Goal: Check status

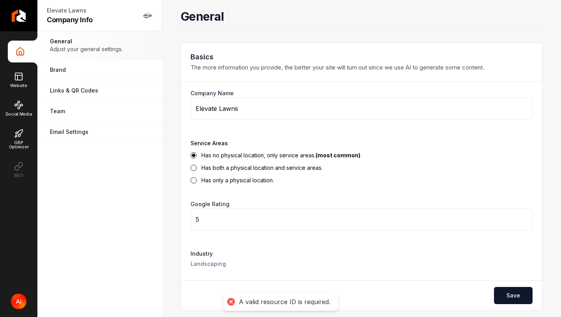
scroll to position [14, 0]
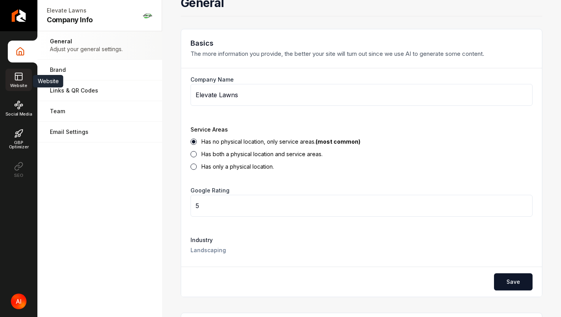
click at [27, 75] on link "Website" at bounding box center [18, 80] width 26 height 22
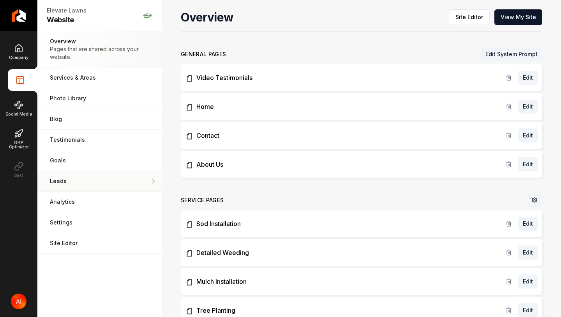
click at [100, 177] on p "Leads" at bounding box center [100, 181] width 100 height 8
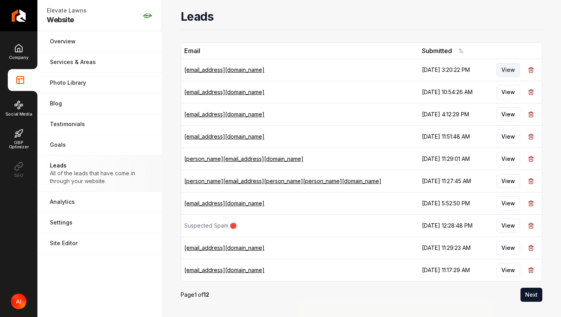
click at [499, 70] on button "View" at bounding box center [509, 70] width 24 height 14
click at [508, 110] on button "View" at bounding box center [509, 114] width 24 height 14
click at [505, 132] on button "View" at bounding box center [509, 136] width 24 height 14
click at [512, 167] on td "View" at bounding box center [513, 158] width 57 height 22
click at [512, 163] on button "View" at bounding box center [509, 159] width 24 height 14
